Goal: Information Seeking & Learning: Find specific fact

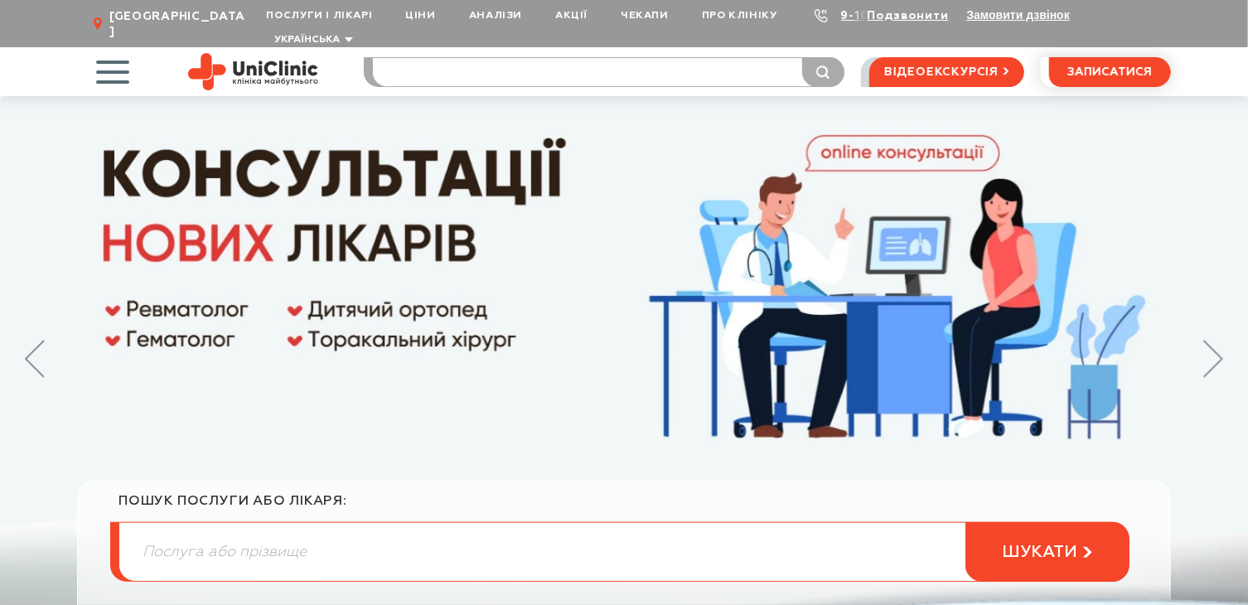
click at [408, 58] on input "search" at bounding box center [608, 72] width 471 height 28
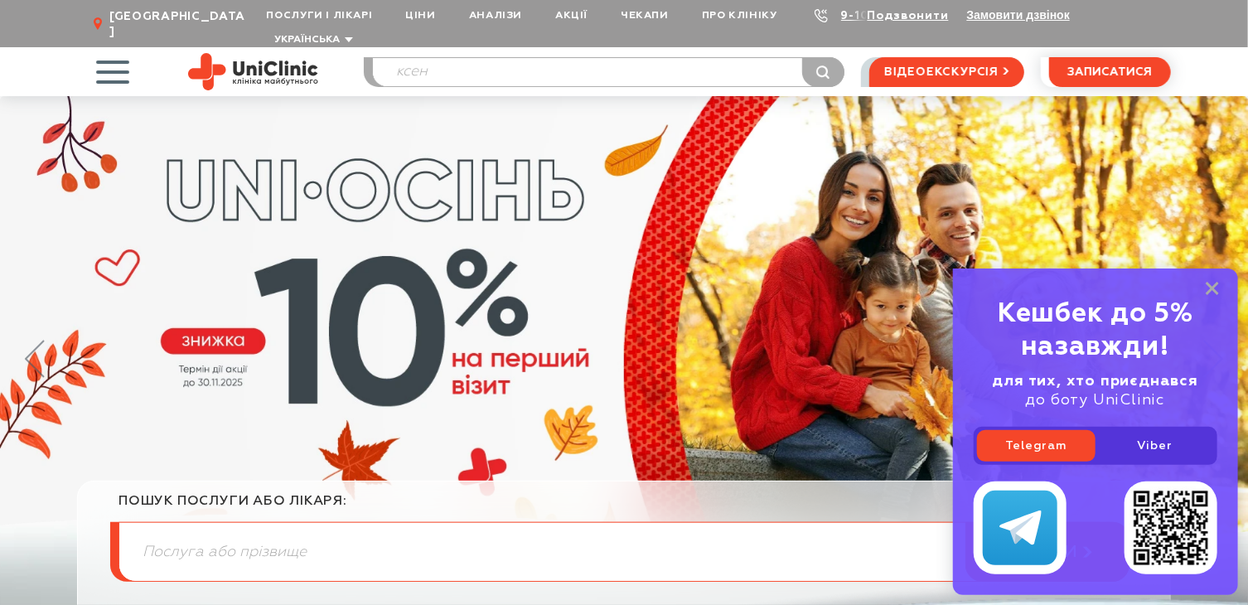
type input "ксен"
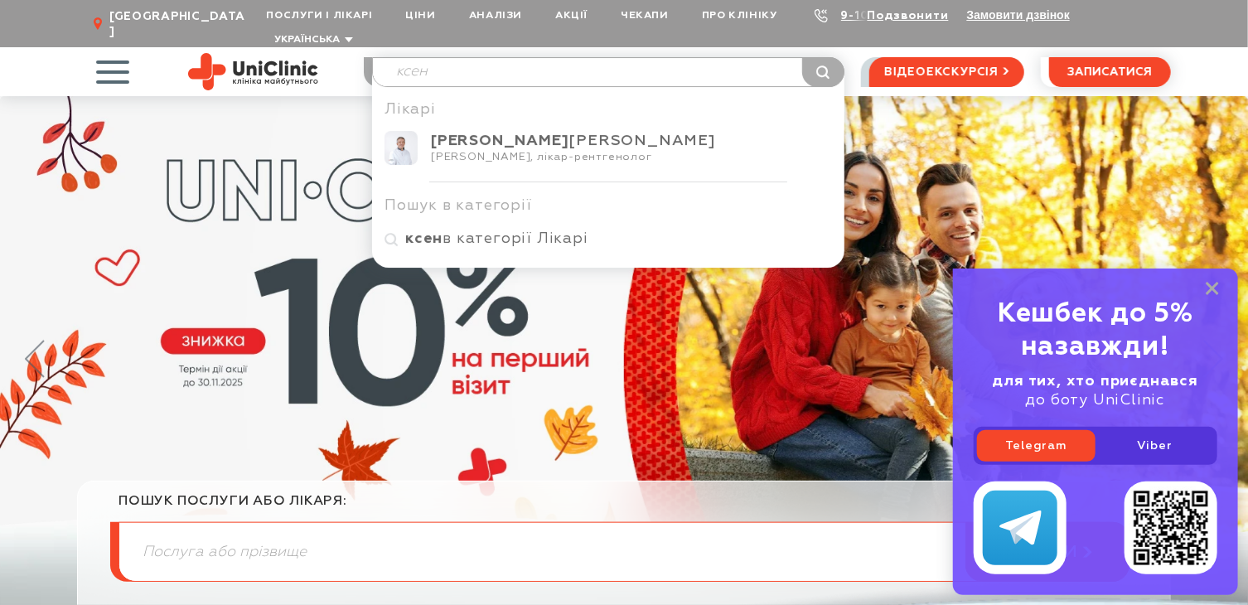
click at [569, 151] on div "[PERSON_NAME], лікар-рентгенолог" at bounding box center [631, 157] width 401 height 13
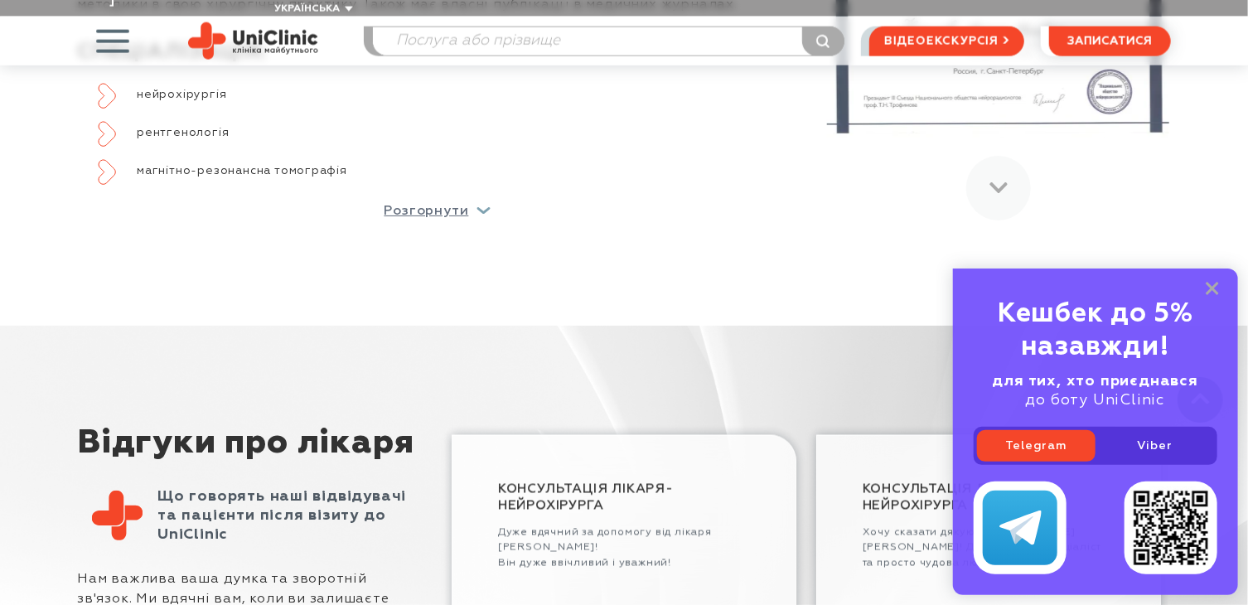
scroll to position [1243, 0]
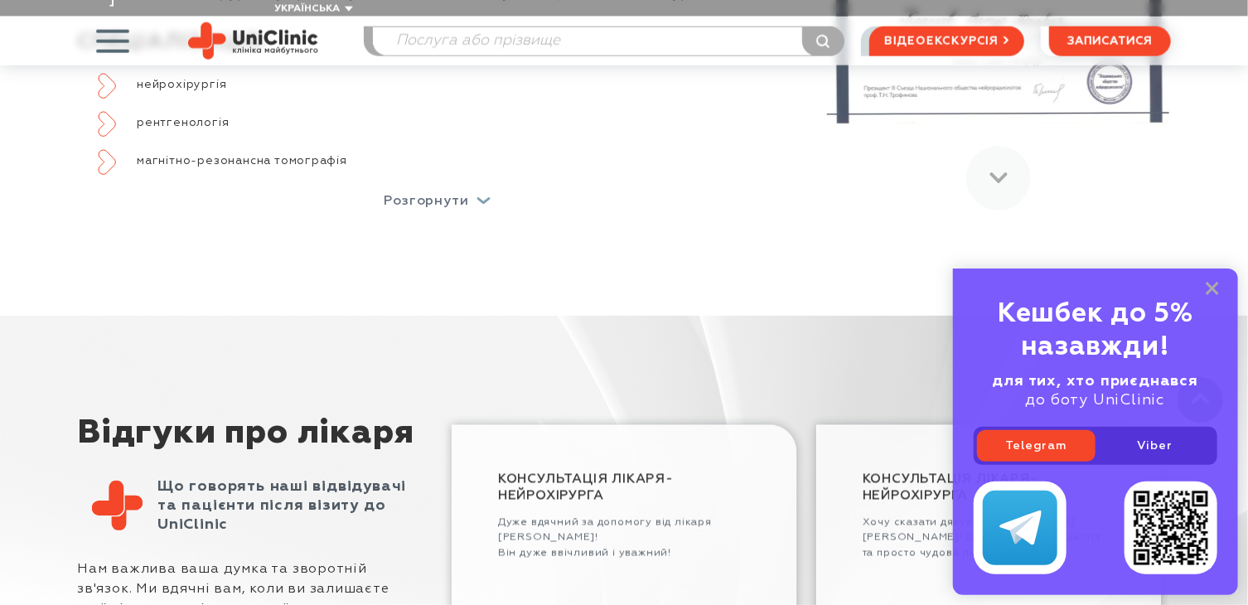
click at [437, 195] on p "Розгорнути" at bounding box center [426, 201] width 85 height 13
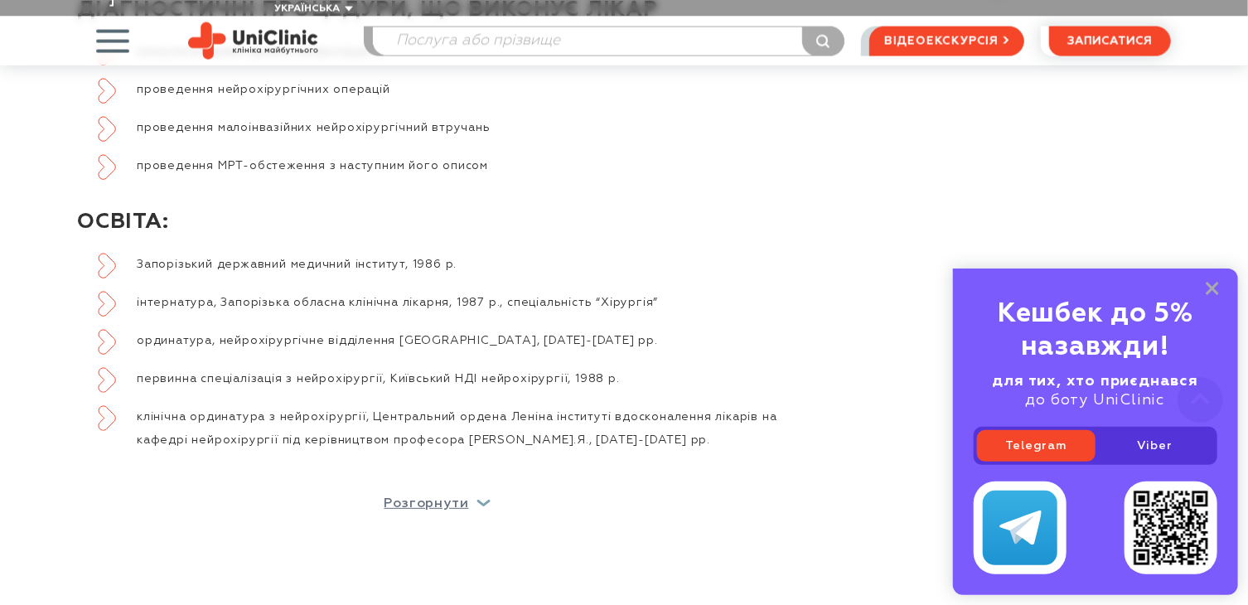
scroll to position [1491, 0]
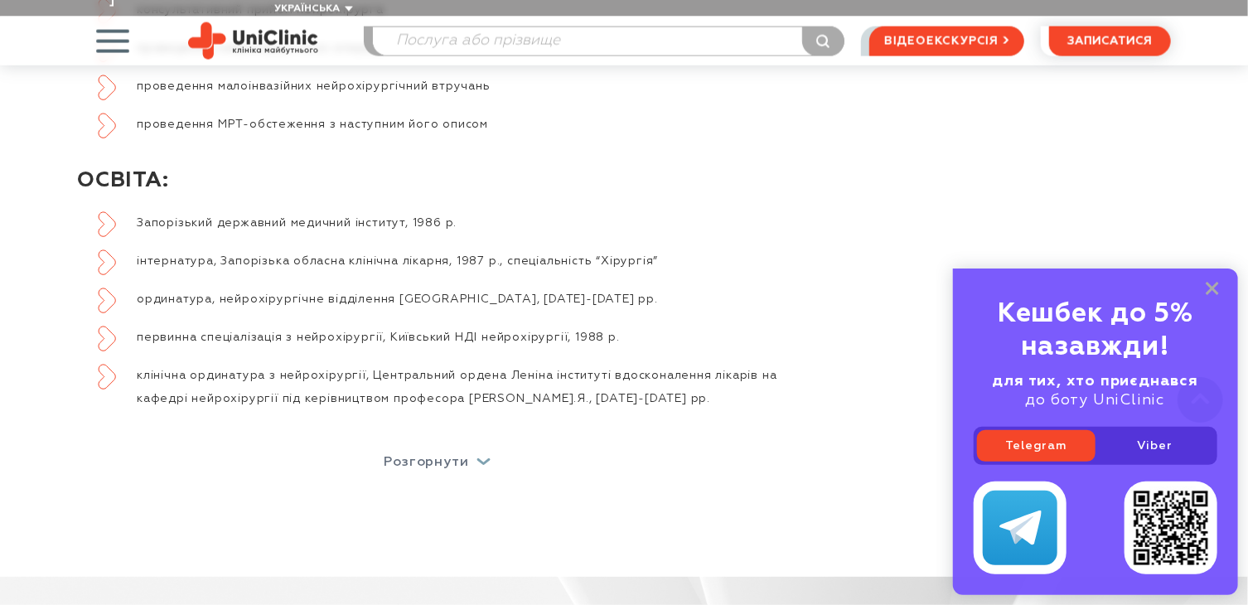
click at [428, 456] on p "Розгорнути" at bounding box center [426, 462] width 85 height 13
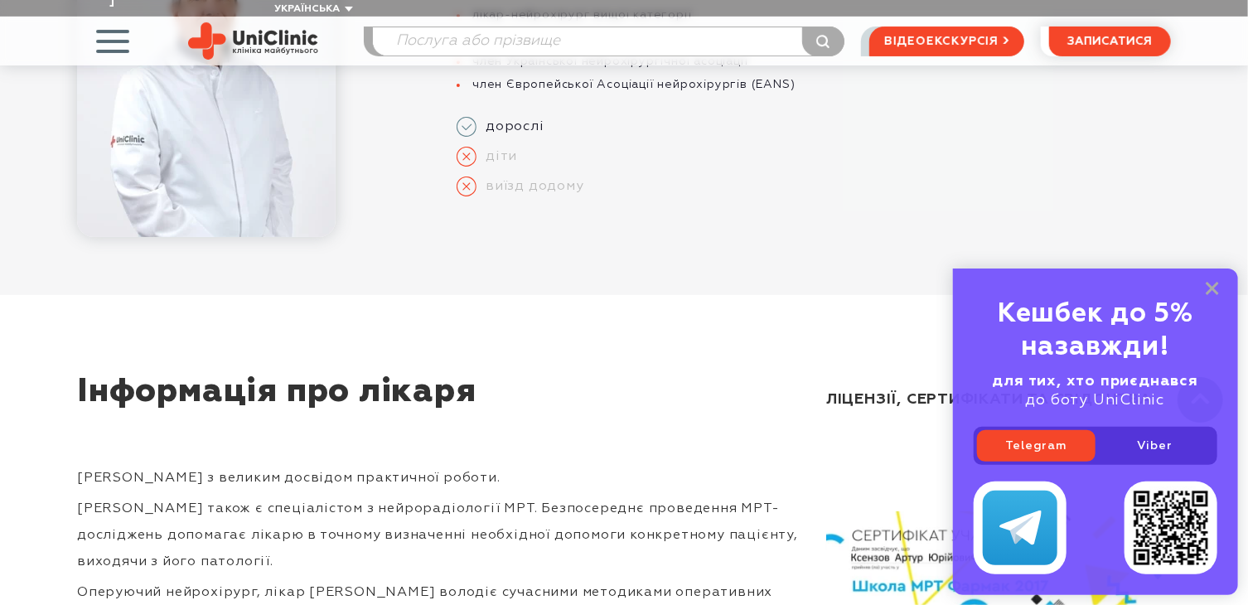
scroll to position [318, 0]
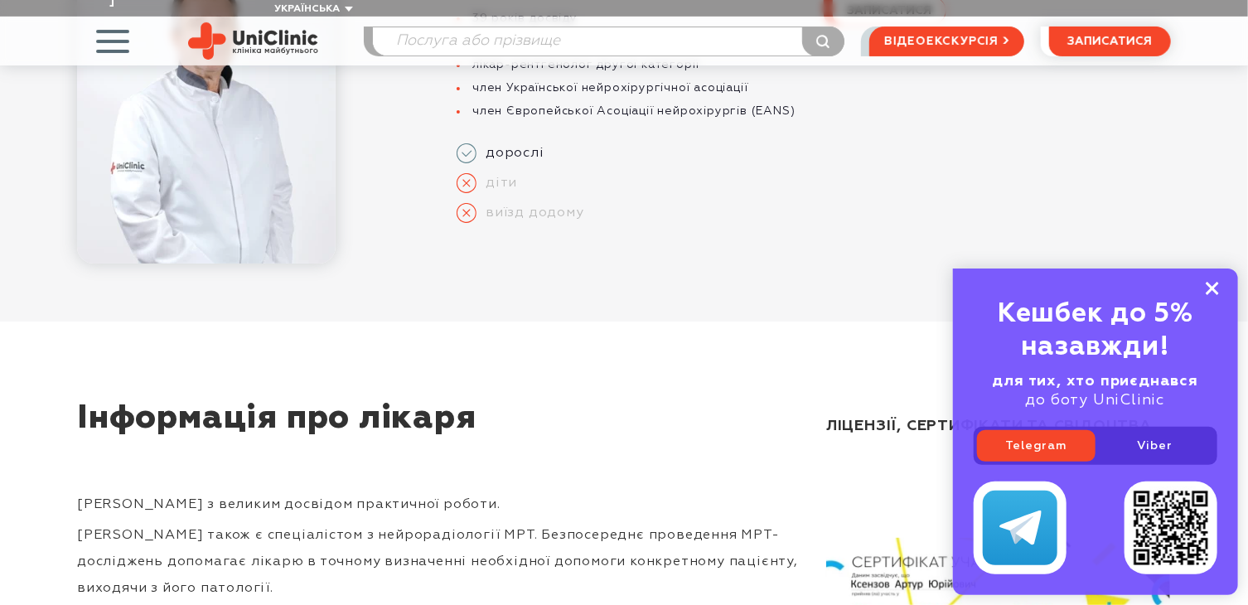
click at [1213, 287] on rect at bounding box center [1211, 288] width 13 height 13
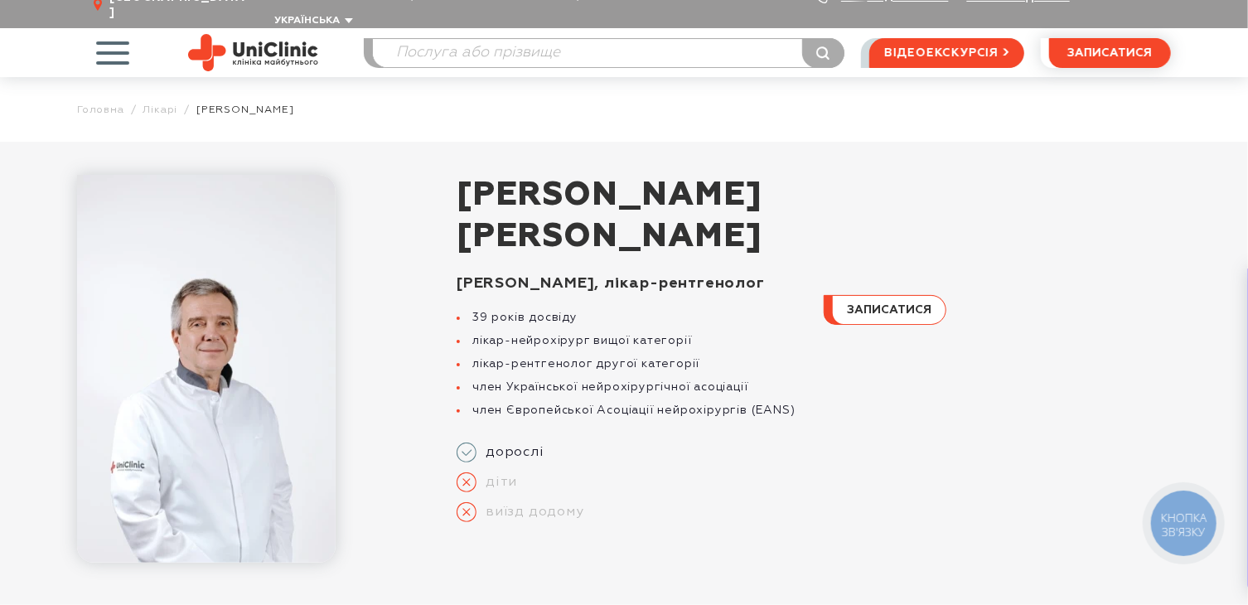
scroll to position [0, 0]
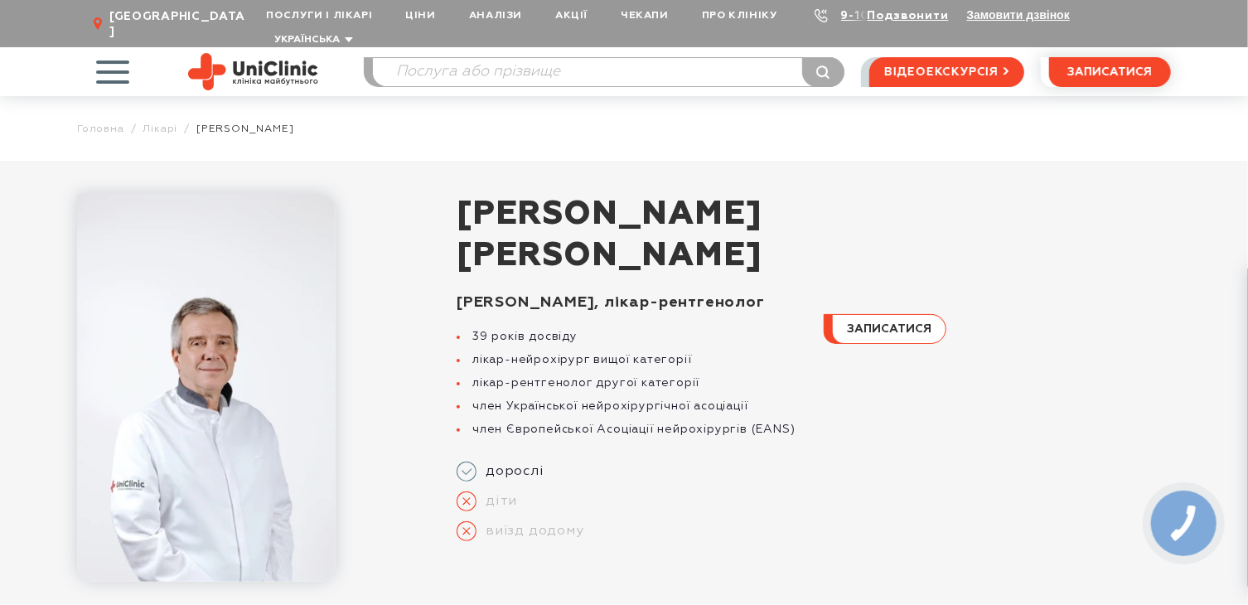
click at [111, 57] on span "button" at bounding box center [112, 71] width 69 height 69
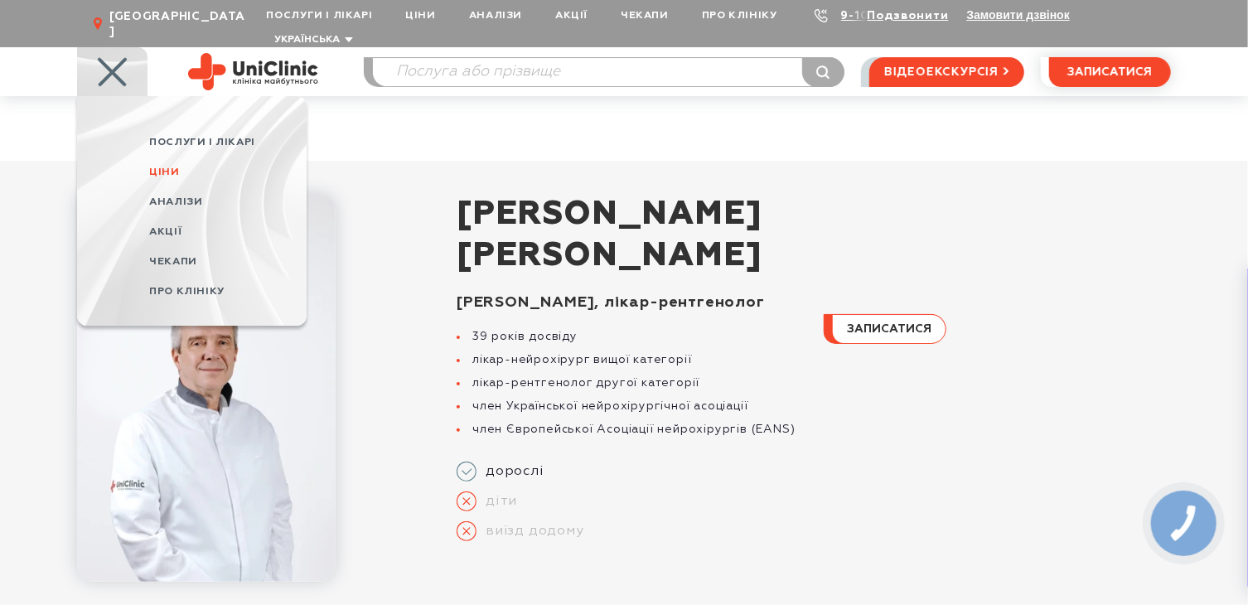
click at [155, 167] on span "Ціни" at bounding box center [164, 172] width 30 height 11
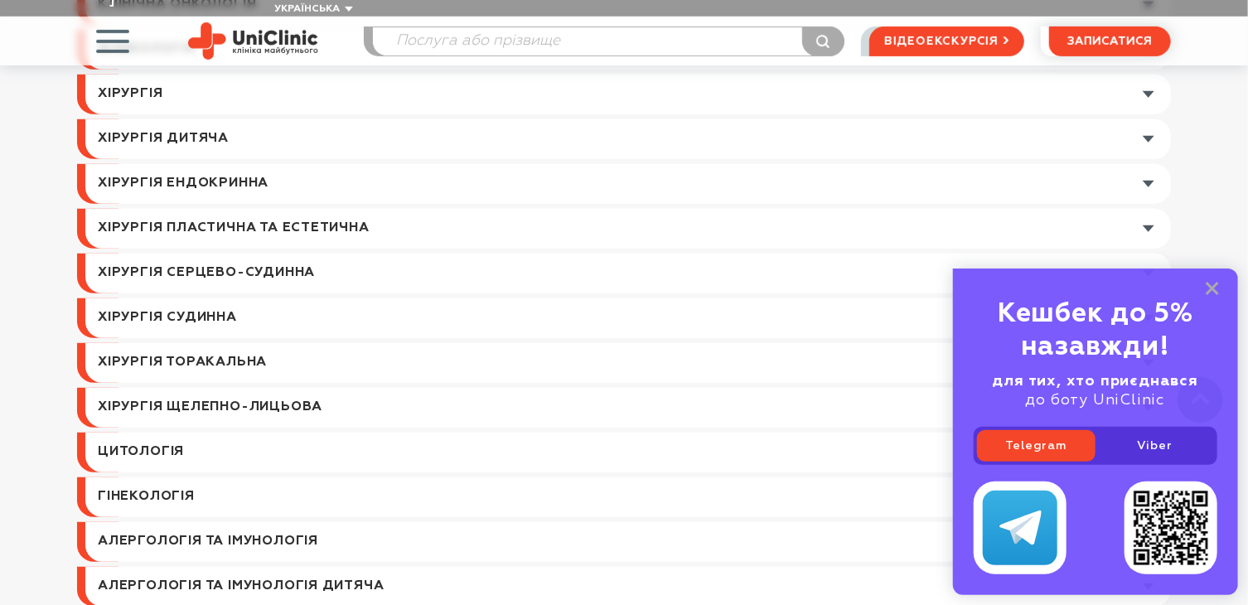
scroll to position [497, 0]
click at [423, 27] on input "search" at bounding box center [608, 41] width 471 height 28
type input "ксенз"
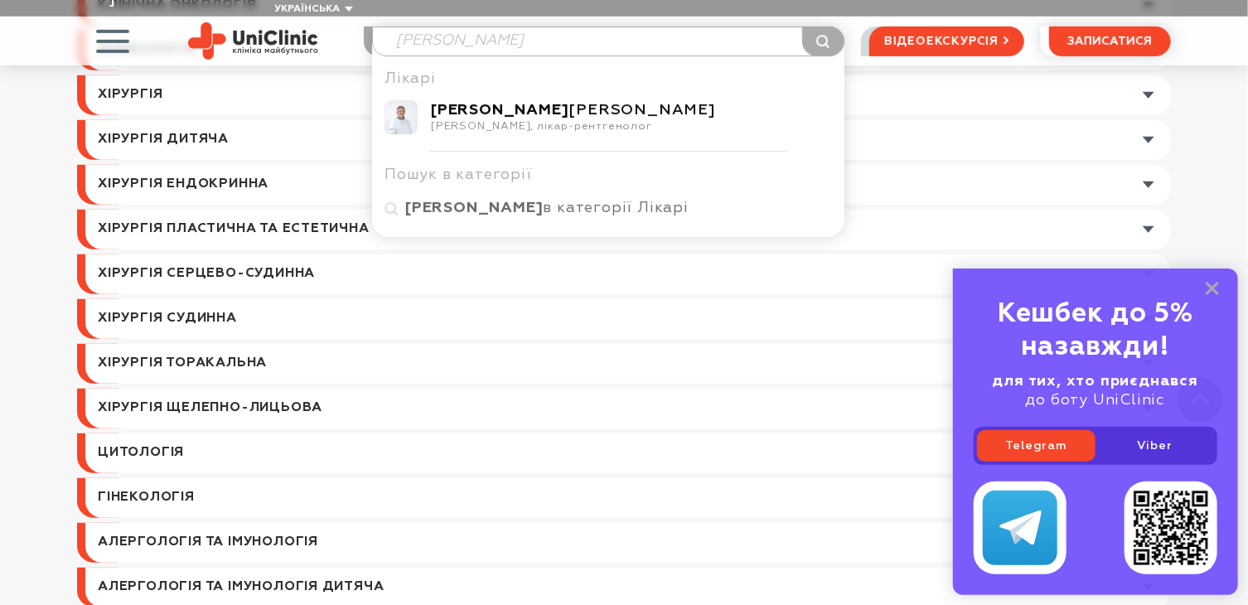
click at [459, 103] on b "Ксензов" at bounding box center [500, 110] width 138 height 15
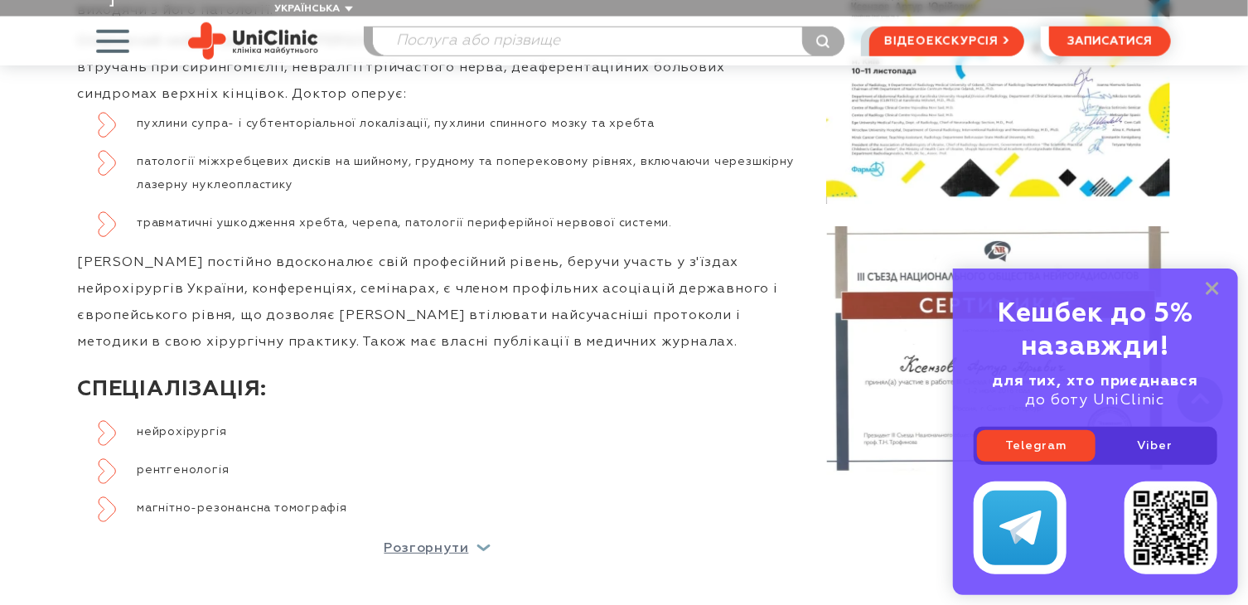
scroll to position [911, 0]
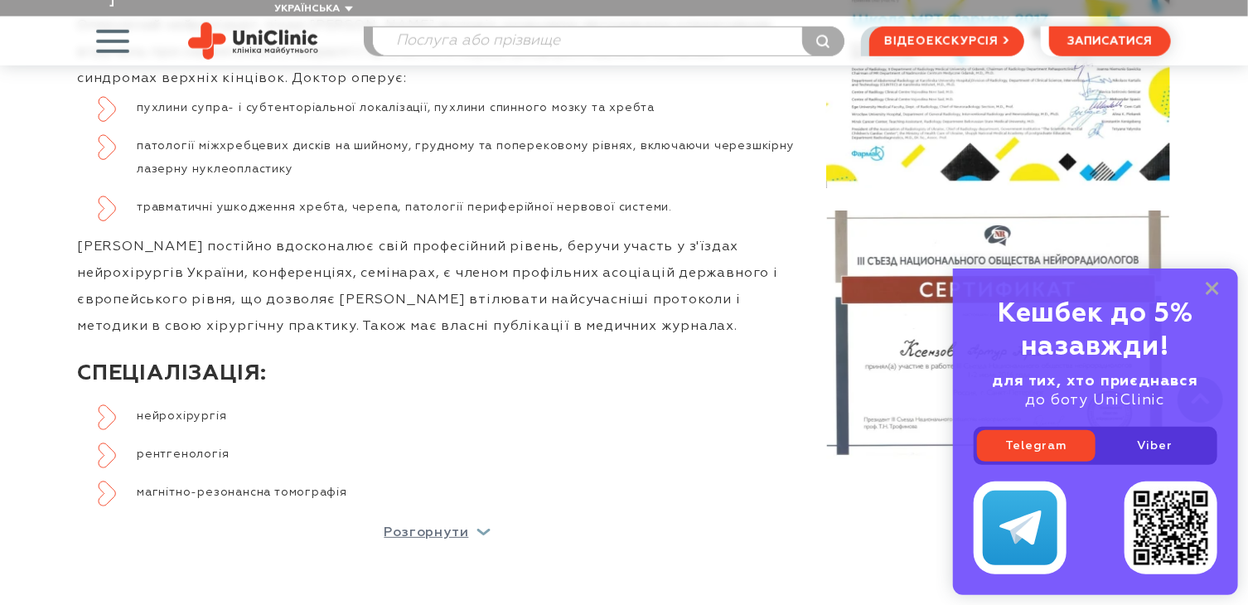
click at [123, 30] on span "button" at bounding box center [112, 41] width 69 height 69
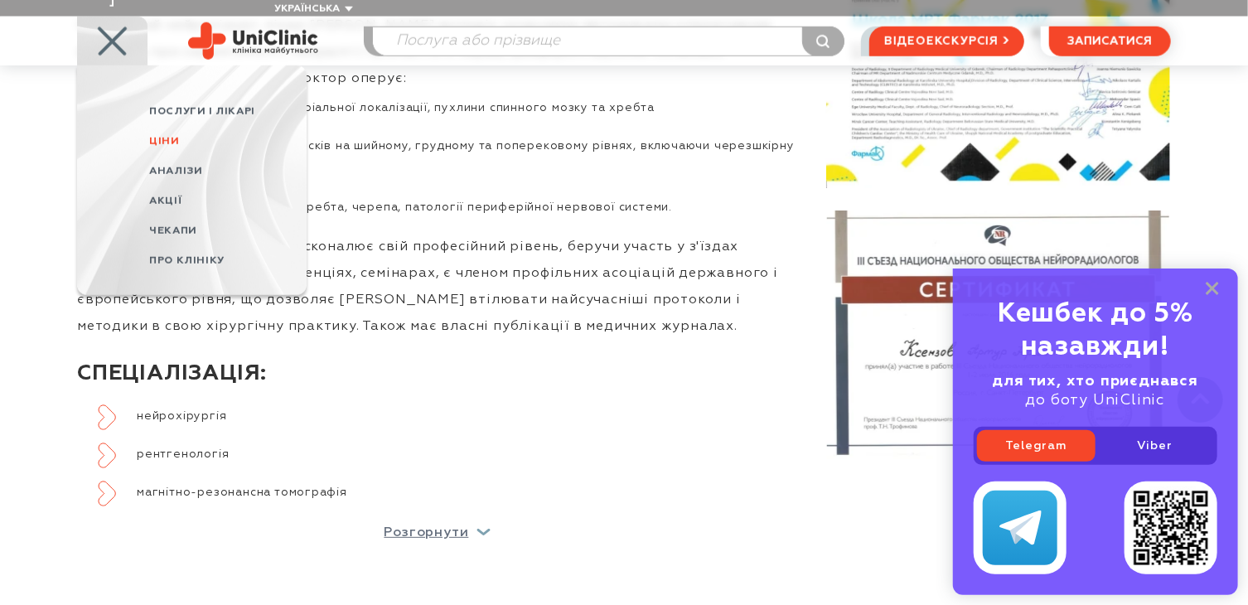
click at [171, 136] on span "Ціни" at bounding box center [164, 141] width 30 height 11
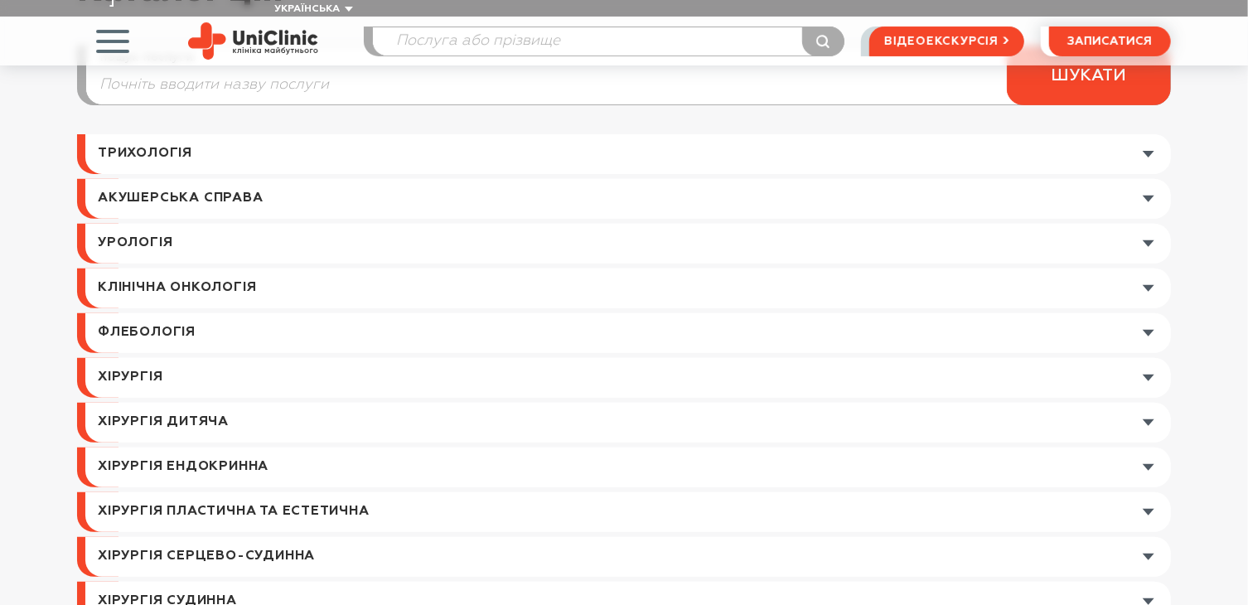
scroll to position [249, 0]
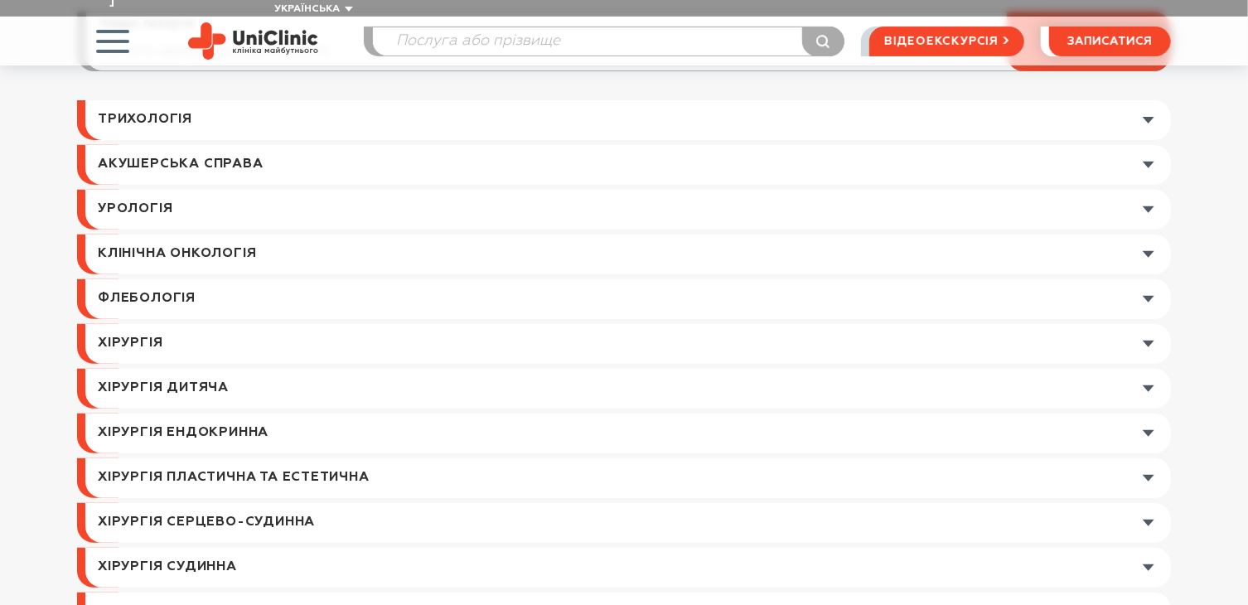
click at [1154, 324] on link at bounding box center [627, 344] width 1085 height 40
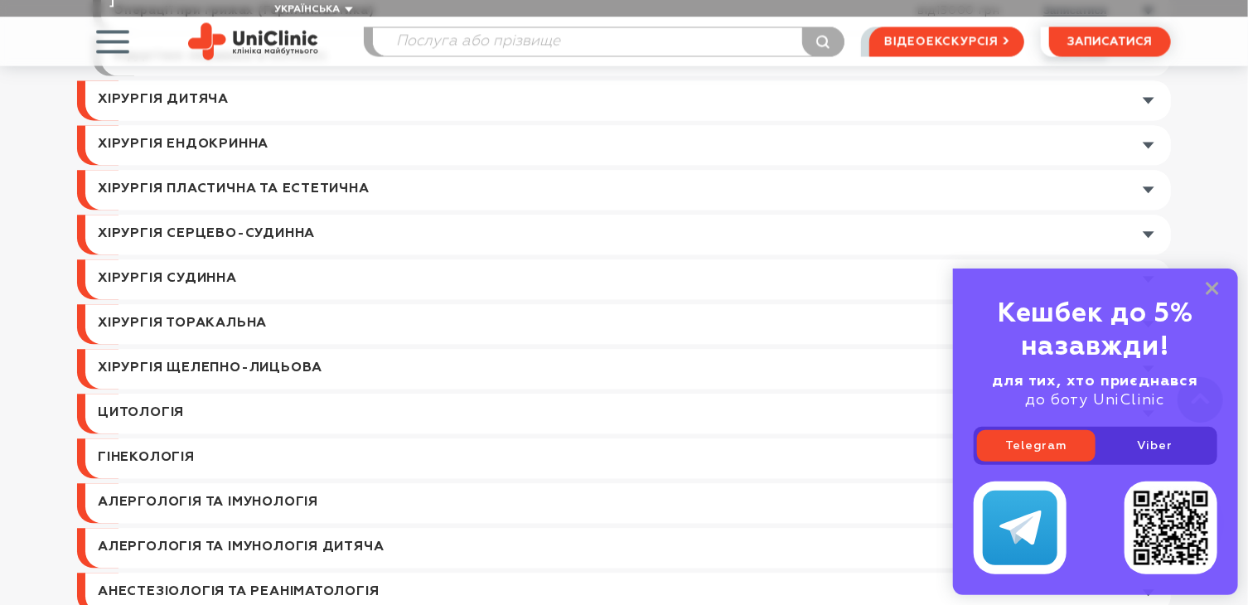
scroll to position [1905, 0]
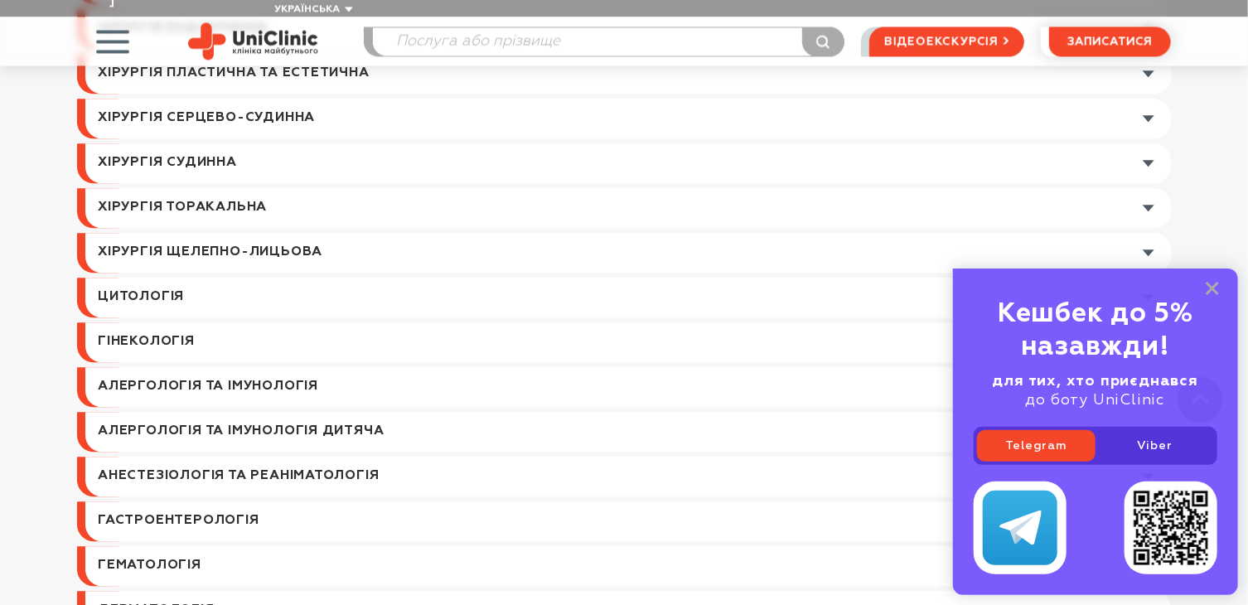
click at [1143, 191] on link at bounding box center [627, 208] width 1085 height 40
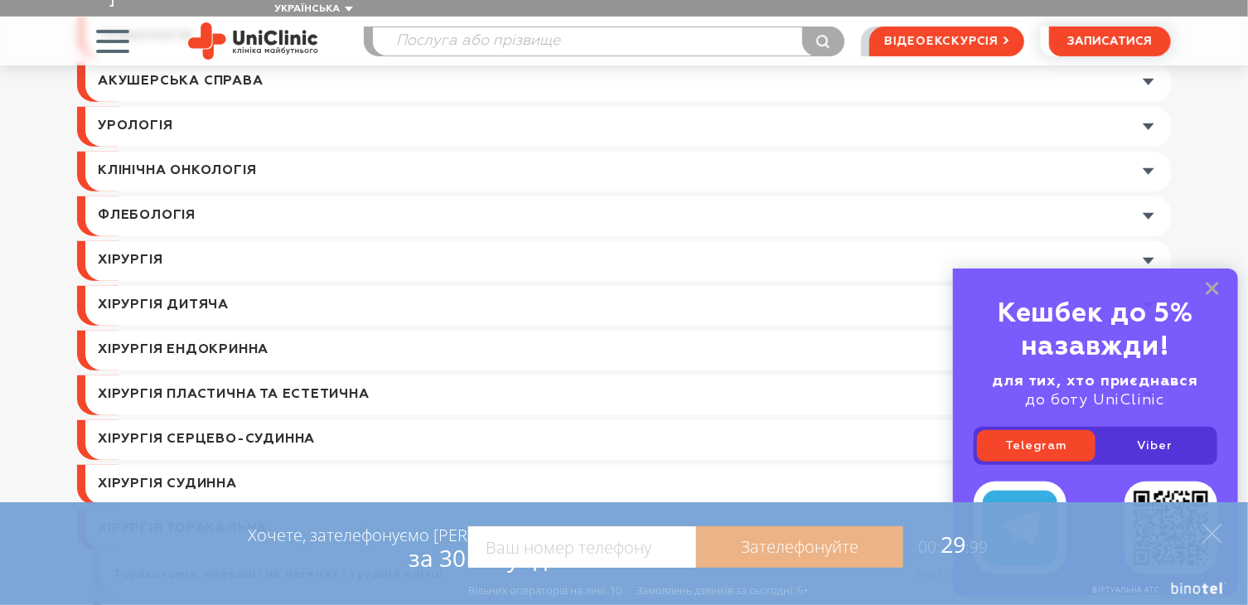
scroll to position [259, 0]
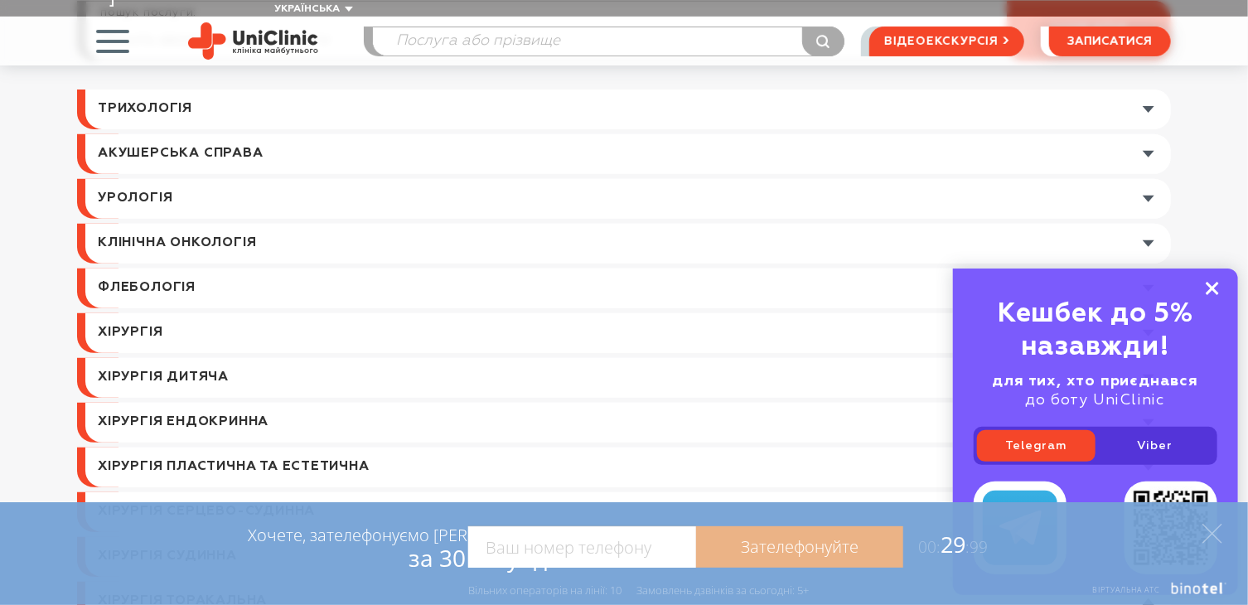
click at [1209, 283] on rect at bounding box center [1211, 288] width 13 height 13
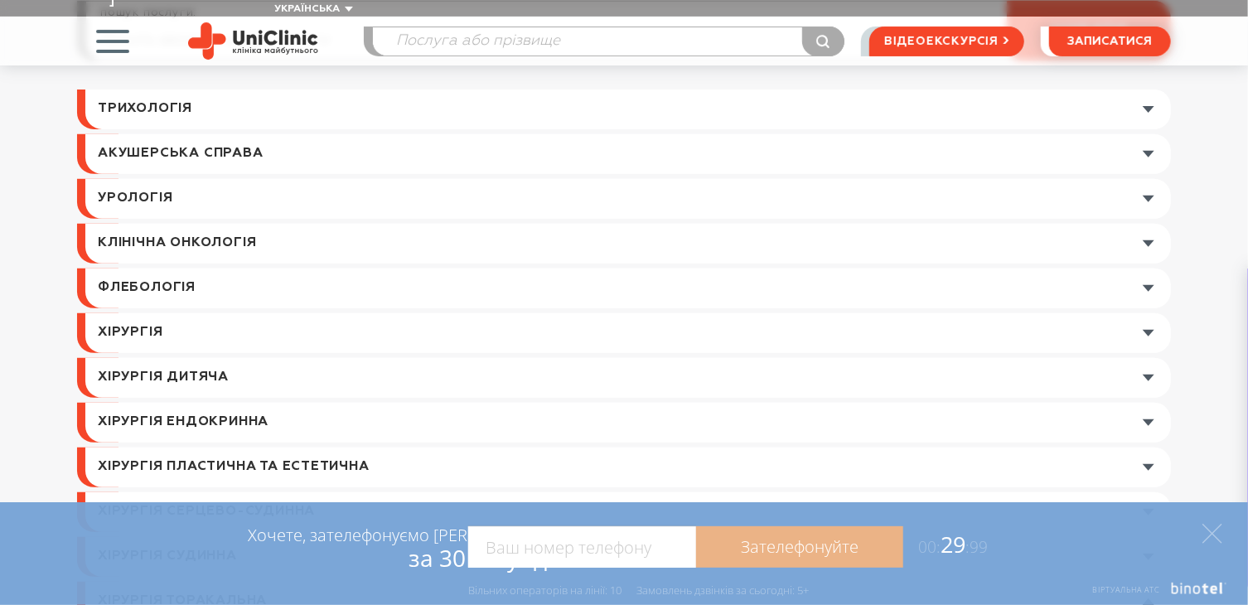
click at [1147, 315] on link at bounding box center [627, 333] width 1085 height 40
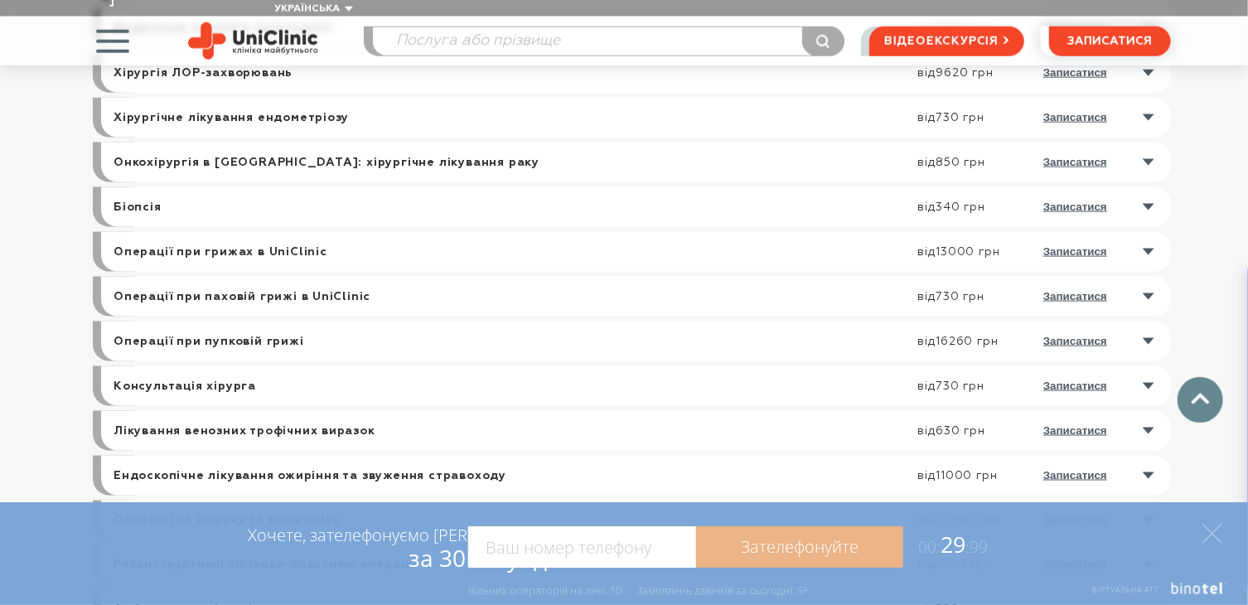
scroll to position [1088, 0]
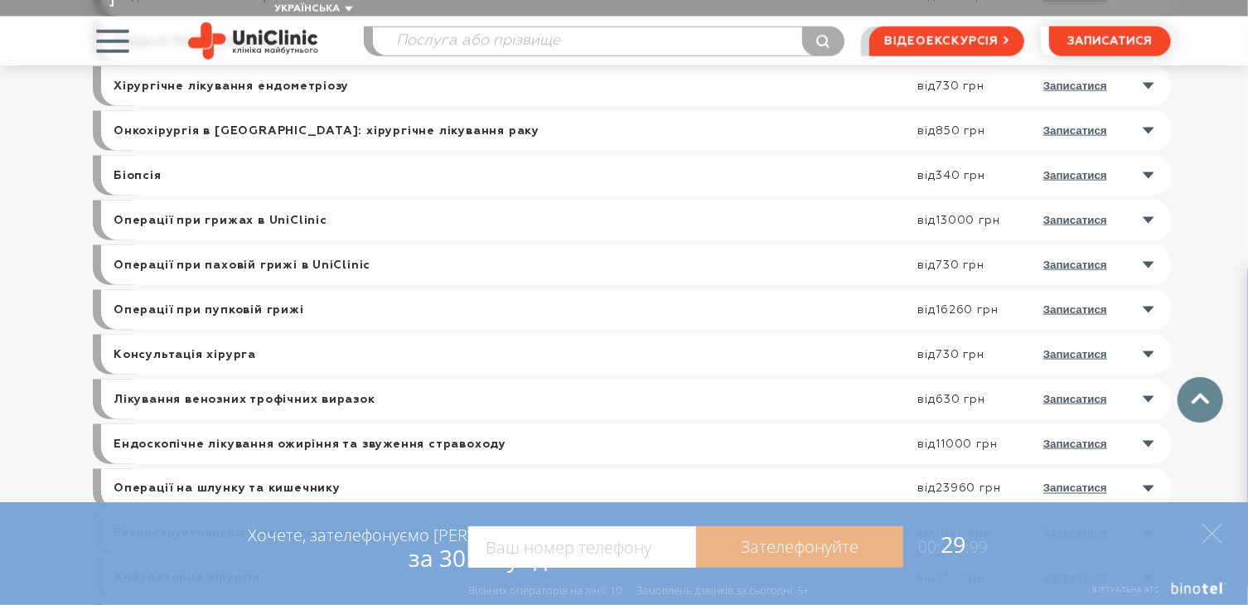
click at [1148, 339] on link at bounding box center [639, 355] width 1061 height 40
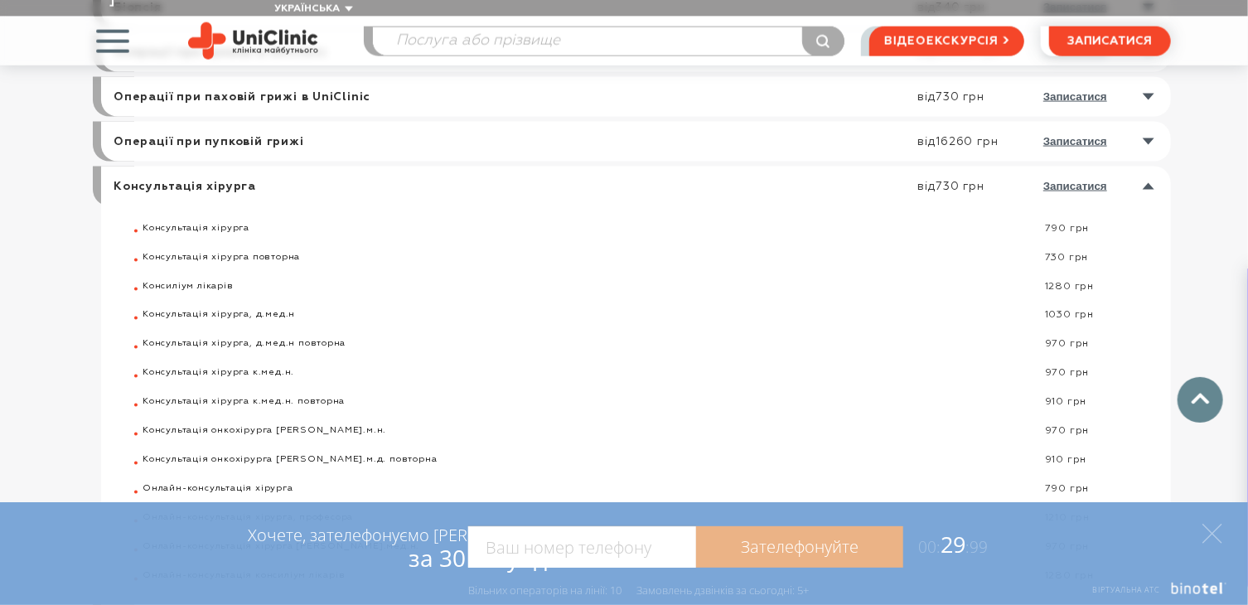
scroll to position [1253, 0]
